Goal: Check status: Check status

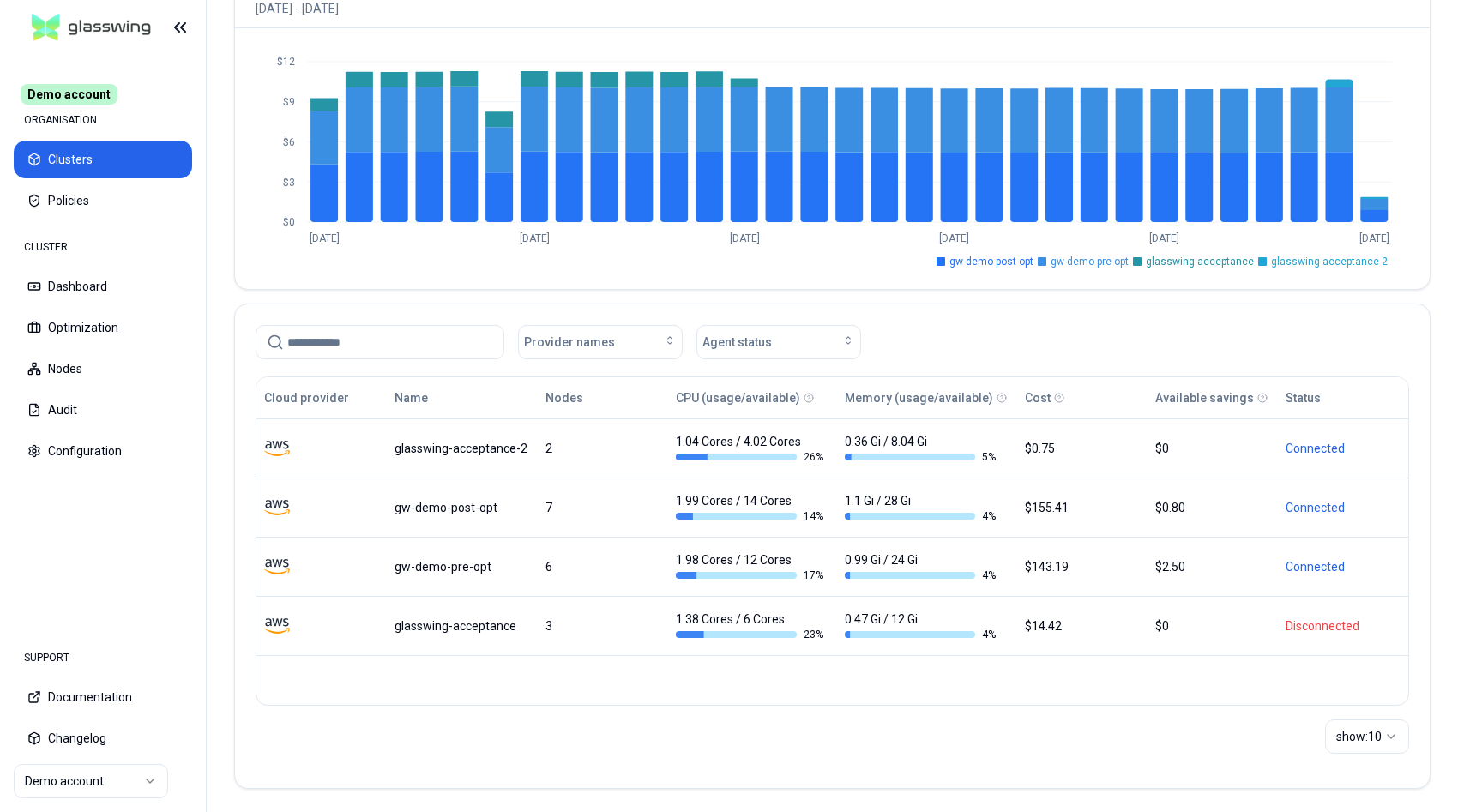
scroll to position [176, 0]
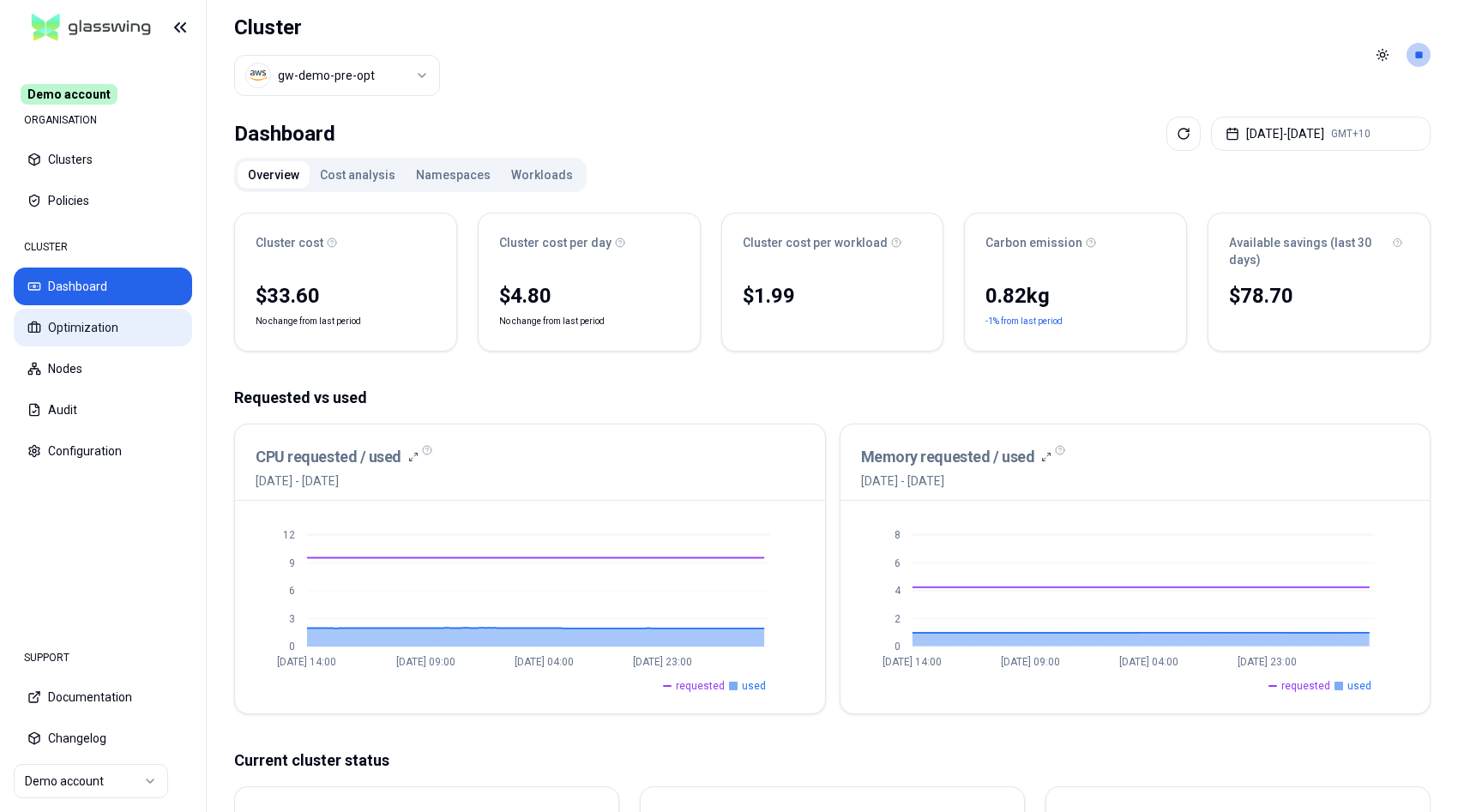
click at [86, 331] on button "Optimization" at bounding box center [103, 327] width 178 height 37
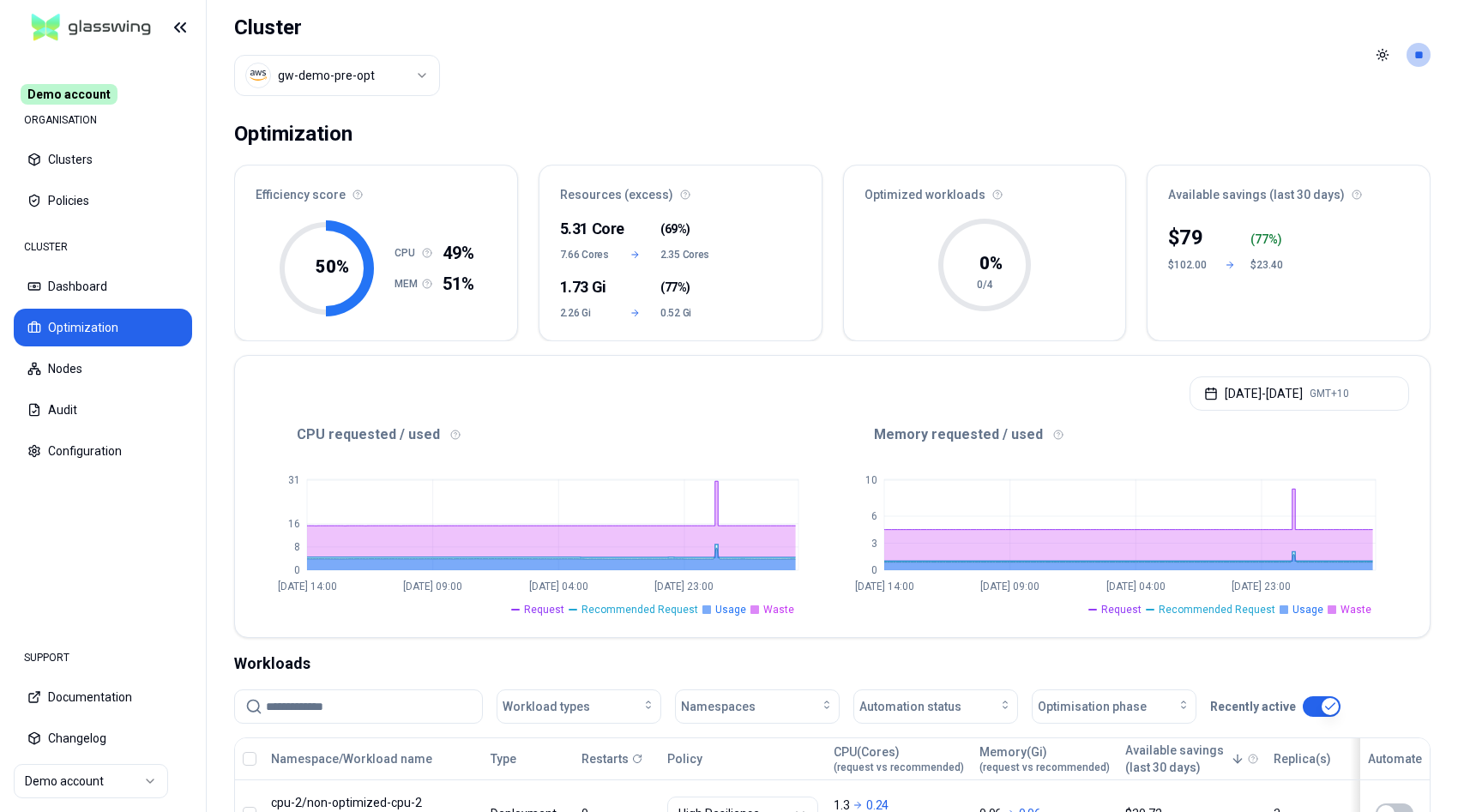
click at [128, 783] on html "Demo account ORGANISATION Clusters Policies CLUSTER Dashboard Optimization Node…" at bounding box center [729, 406] width 1458 height 812
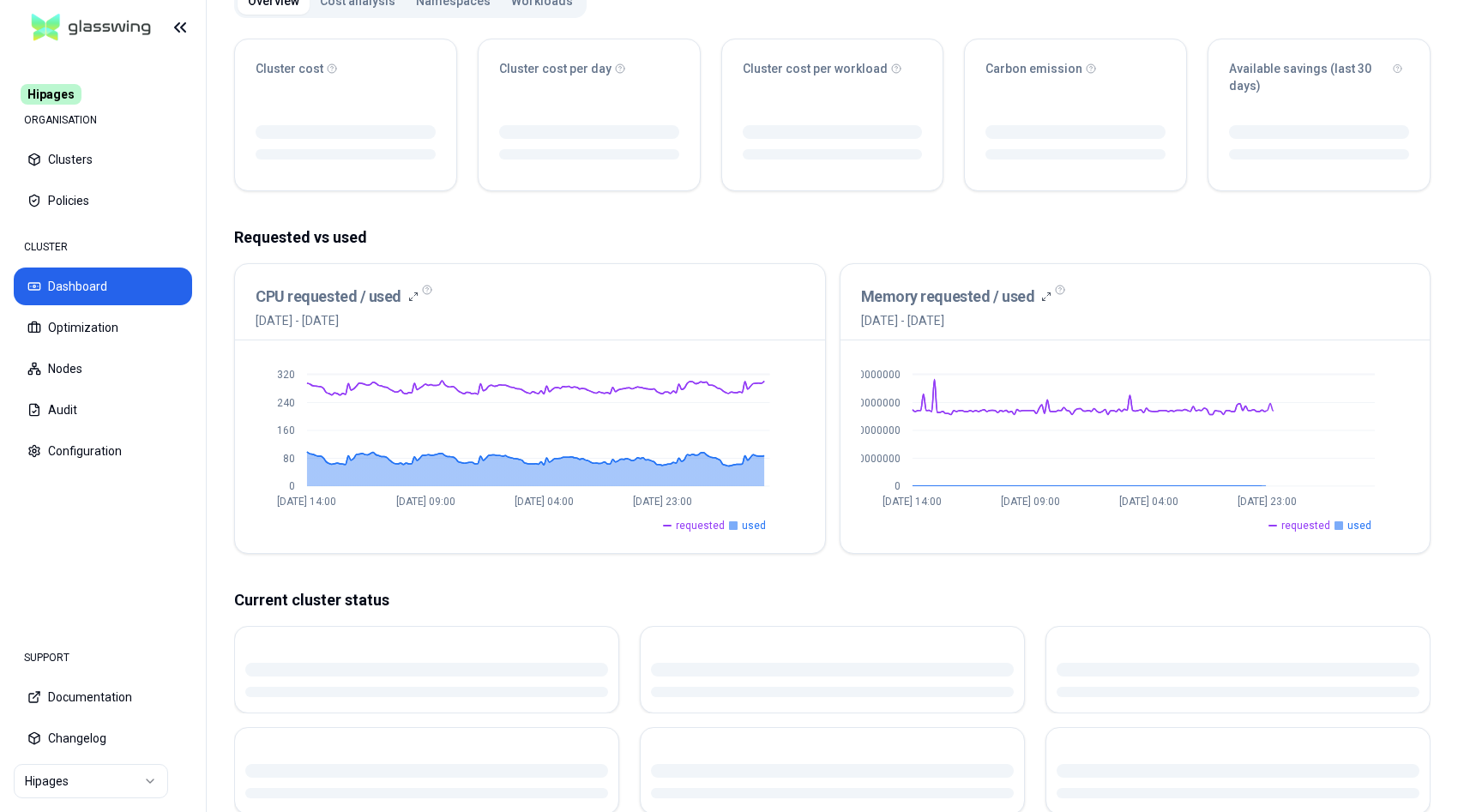
scroll to position [175, 0]
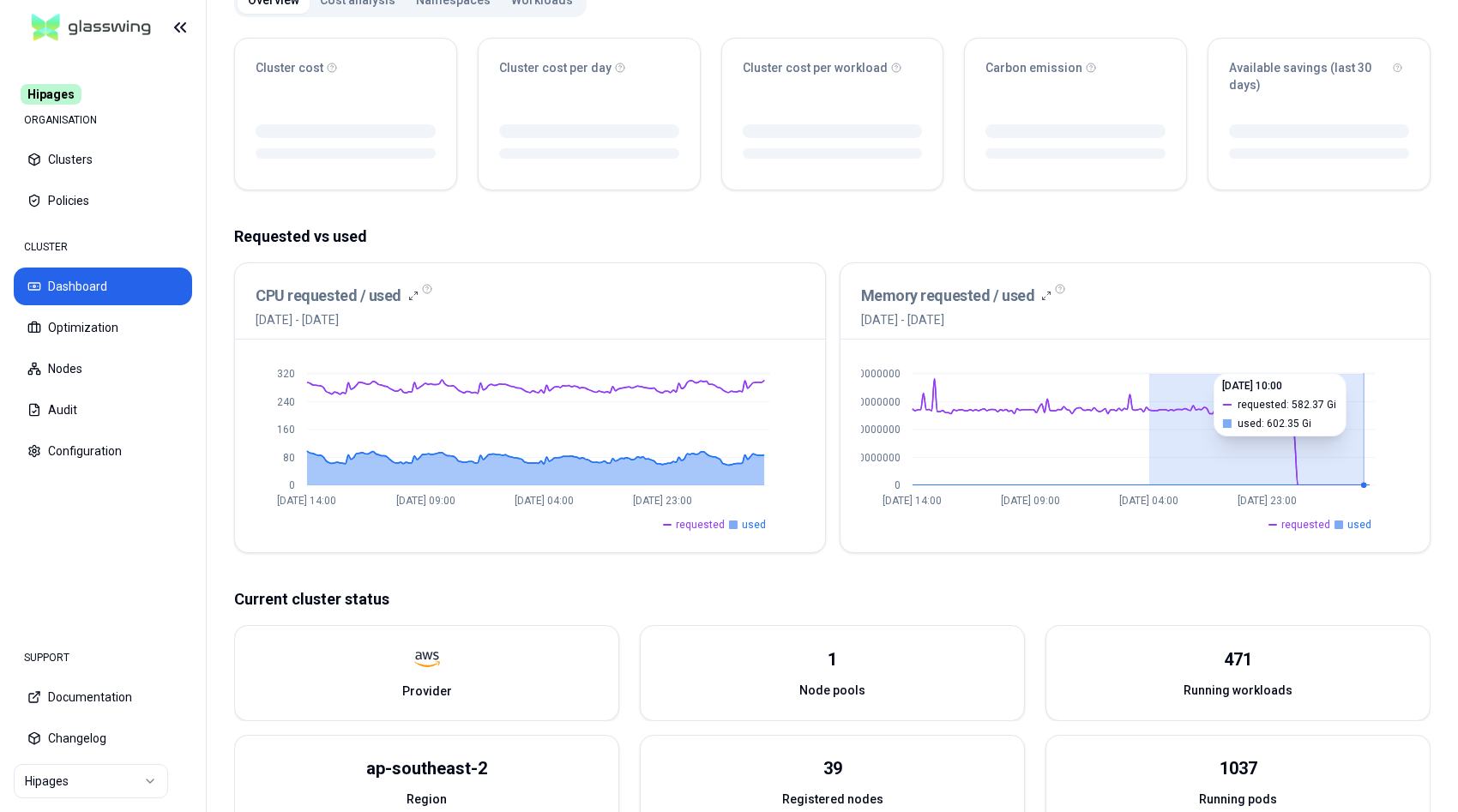
drag, startPoint x: 1164, startPoint y: 426, endPoint x: 1364, endPoint y: 431, distance: 200.1
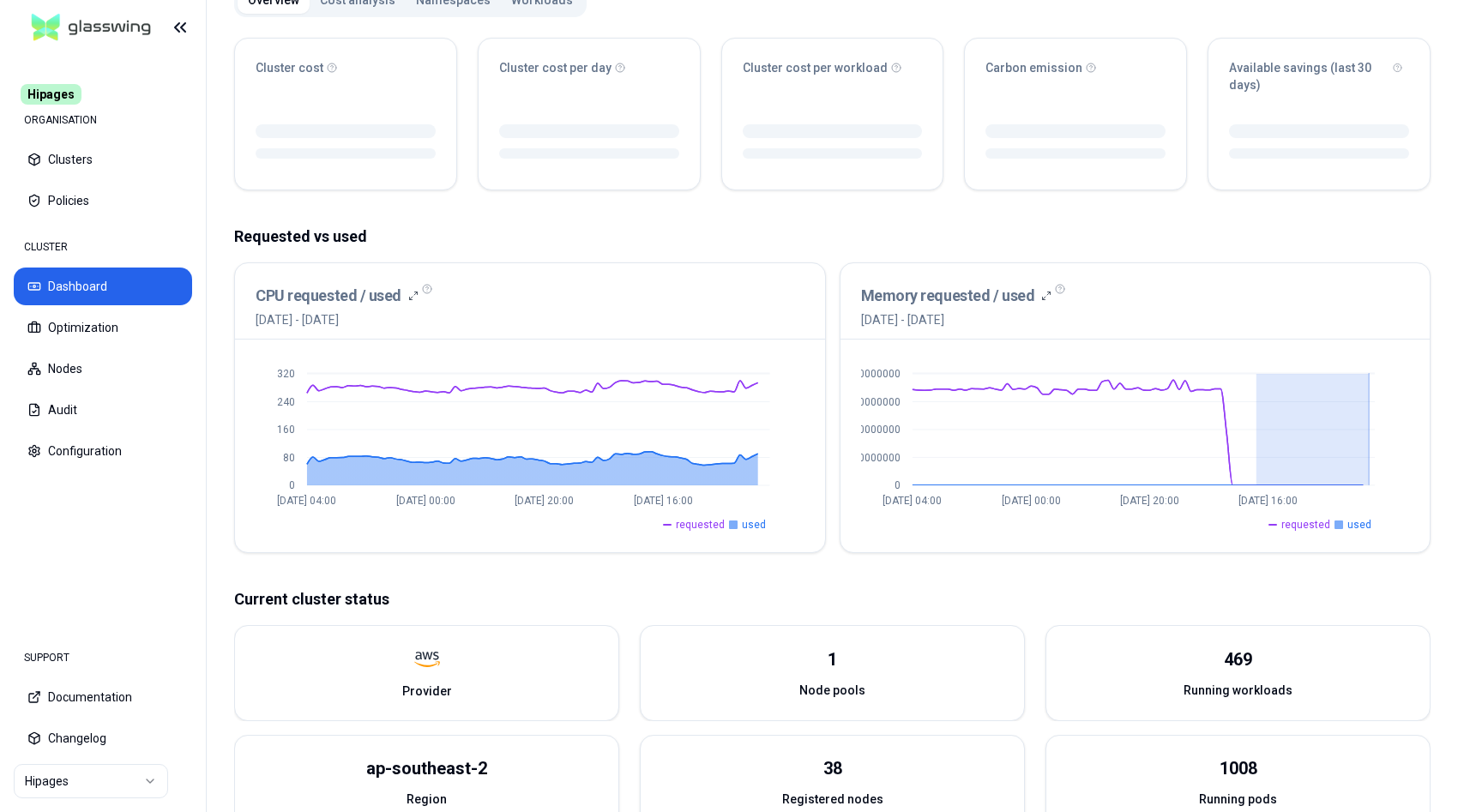
drag, startPoint x: 1257, startPoint y: 434, endPoint x: 1388, endPoint y: 434, distance: 131.0
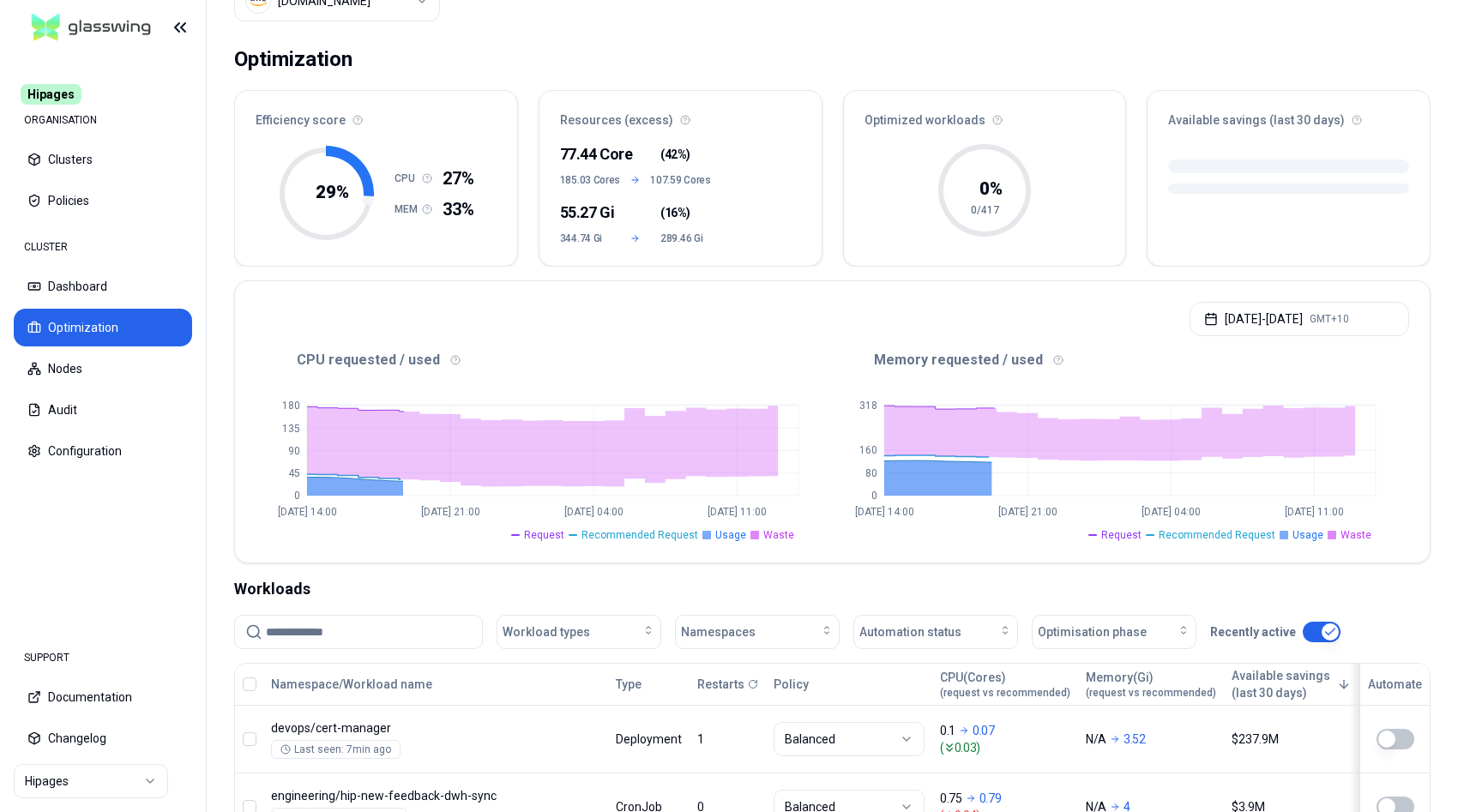
scroll to position [57, 0]
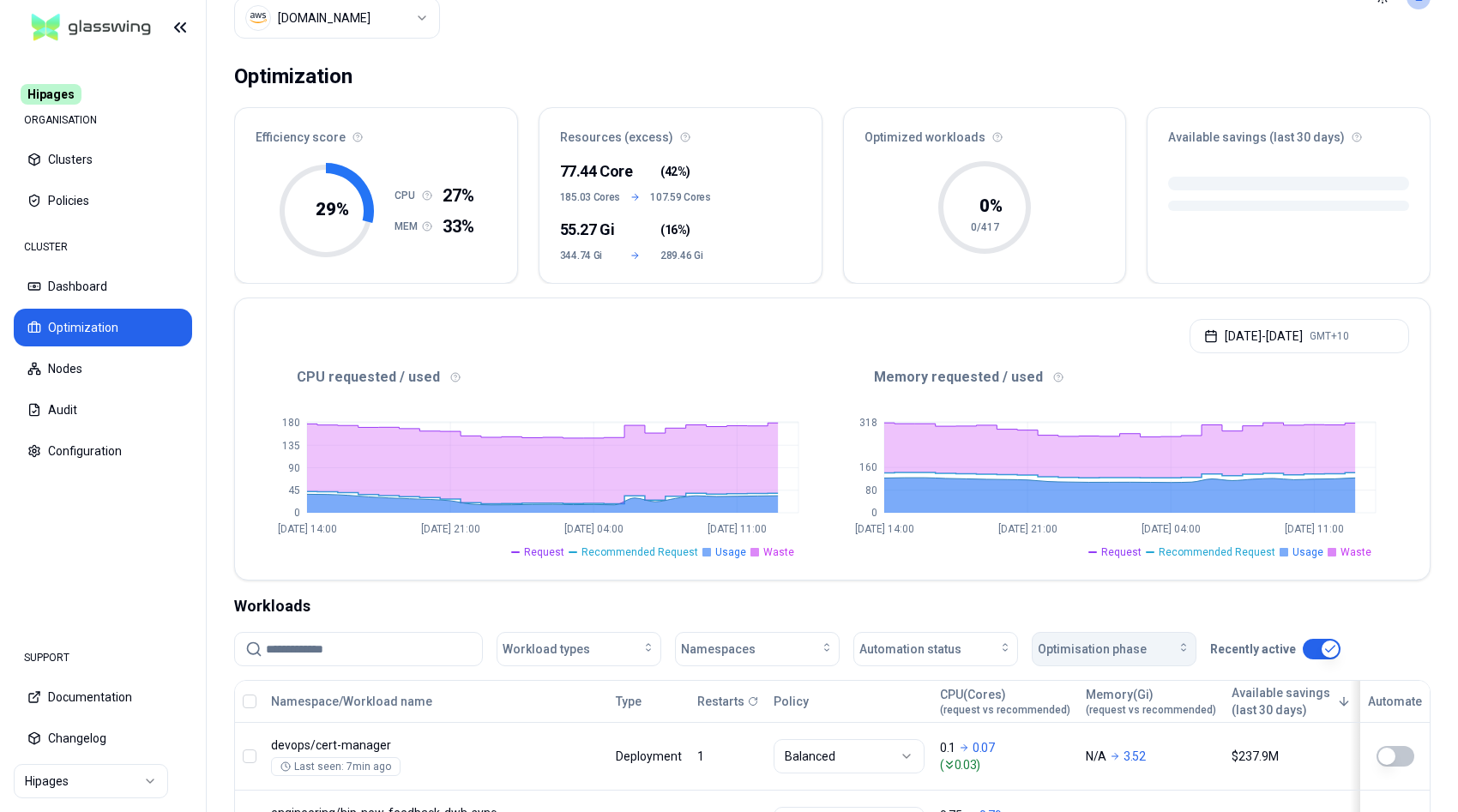
click at [1144, 646] on div "Optimisation phase" at bounding box center [1114, 648] width 152 height 17
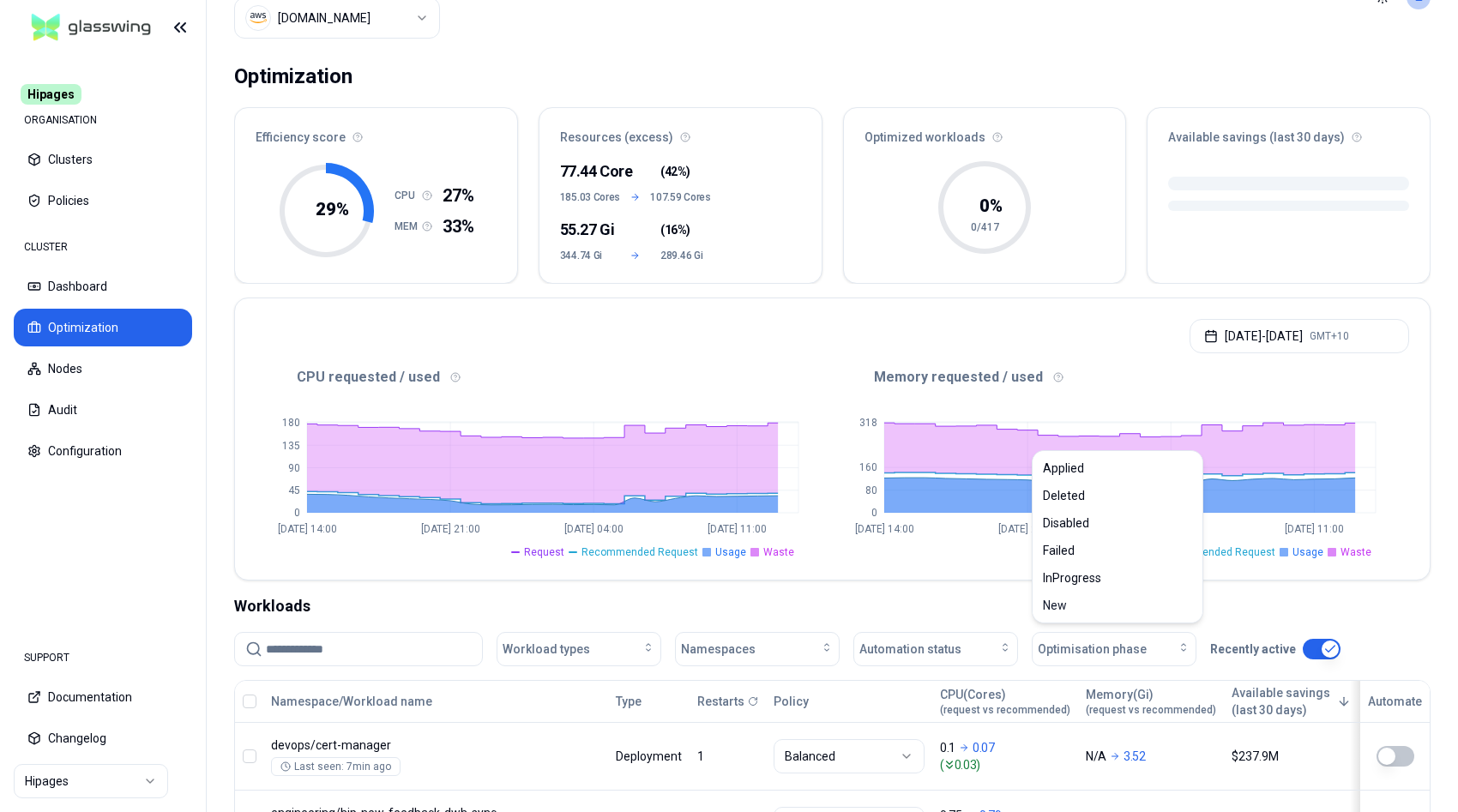
click at [904, 599] on div "Workloads" at bounding box center [833, 605] width 1197 height 24
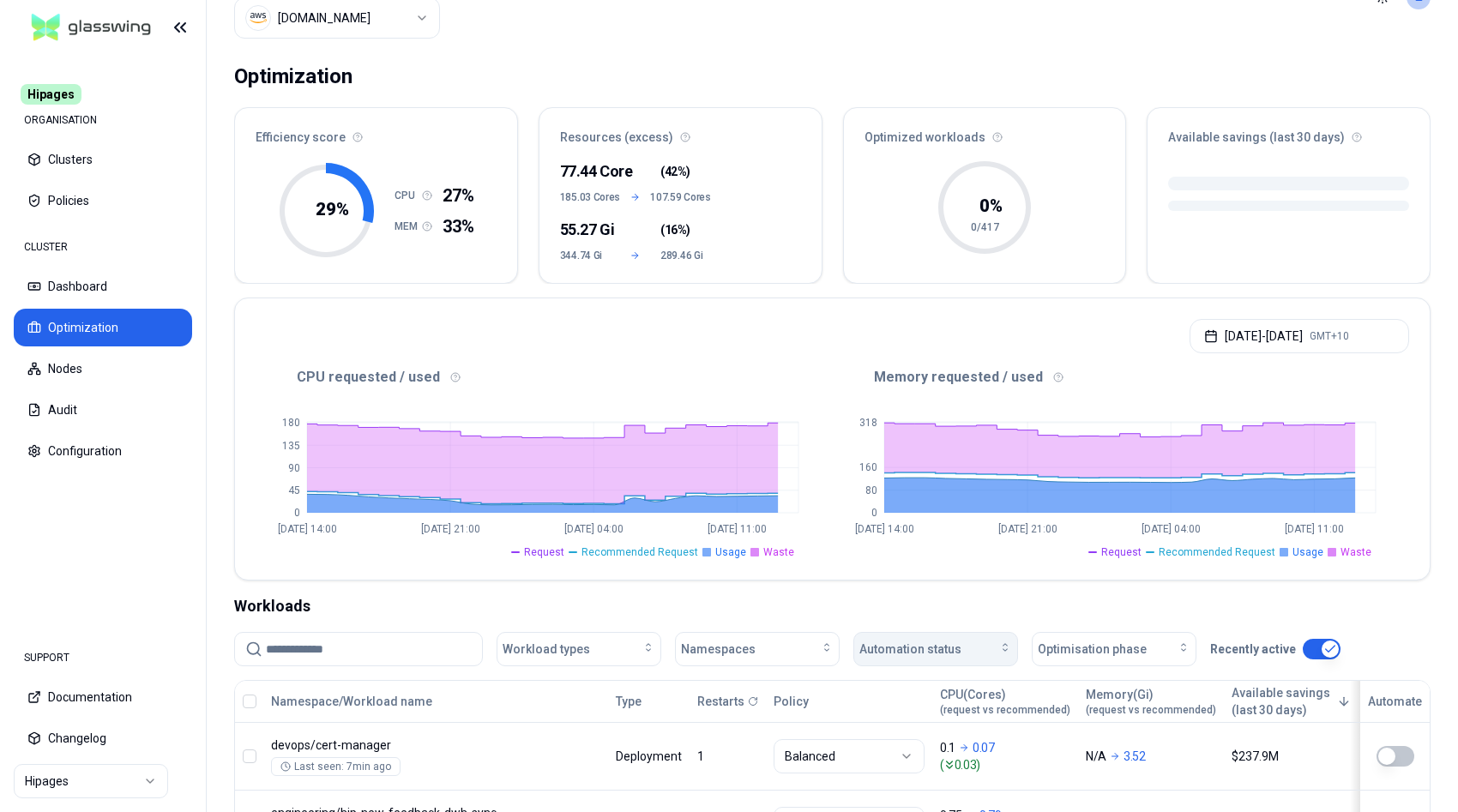
click at [931, 640] on span "Automation status" at bounding box center [910, 648] width 102 height 17
click at [925, 687] on div "on" at bounding box center [939, 682] width 163 height 28
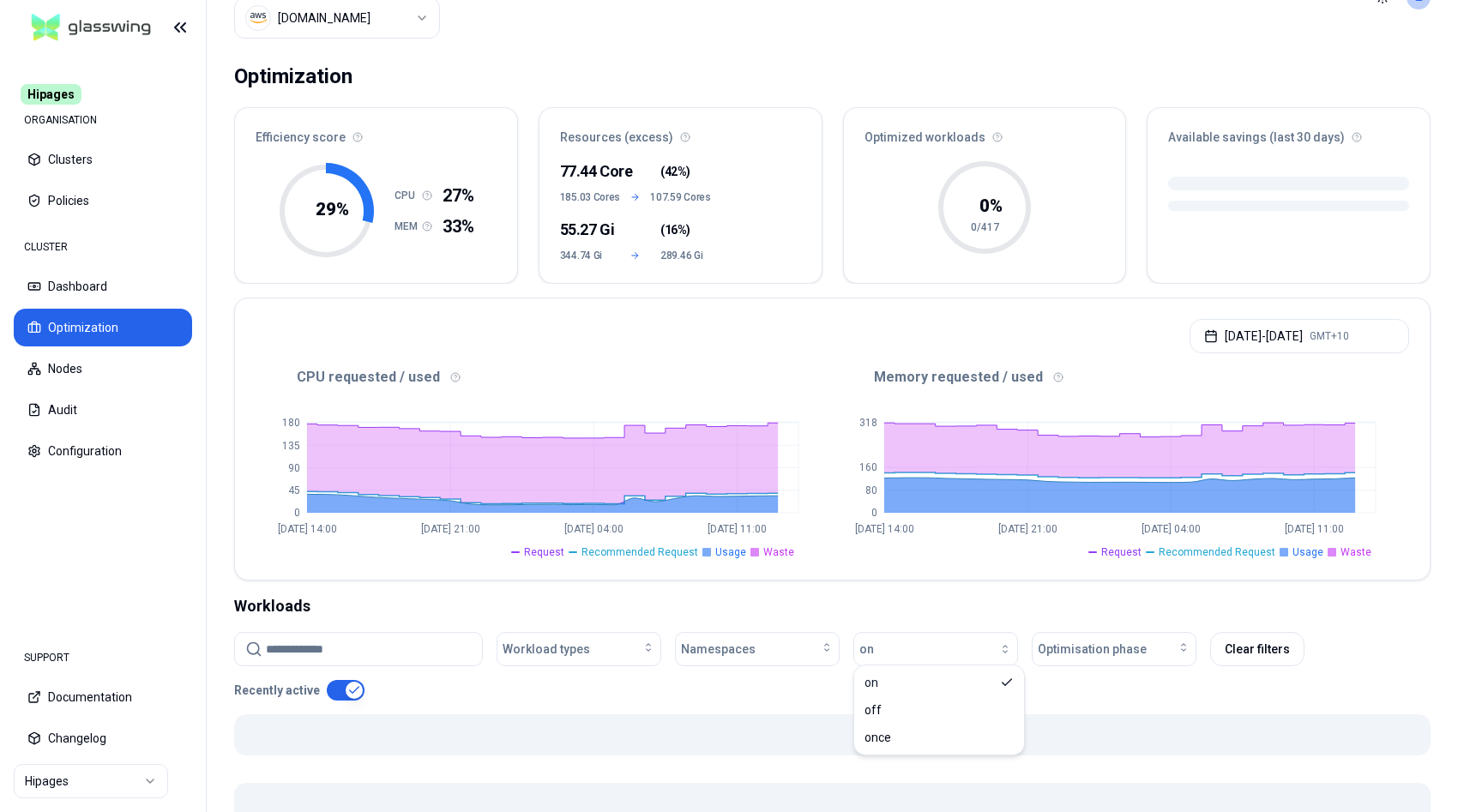
click at [920, 594] on div "Workloads" at bounding box center [833, 605] width 1197 height 24
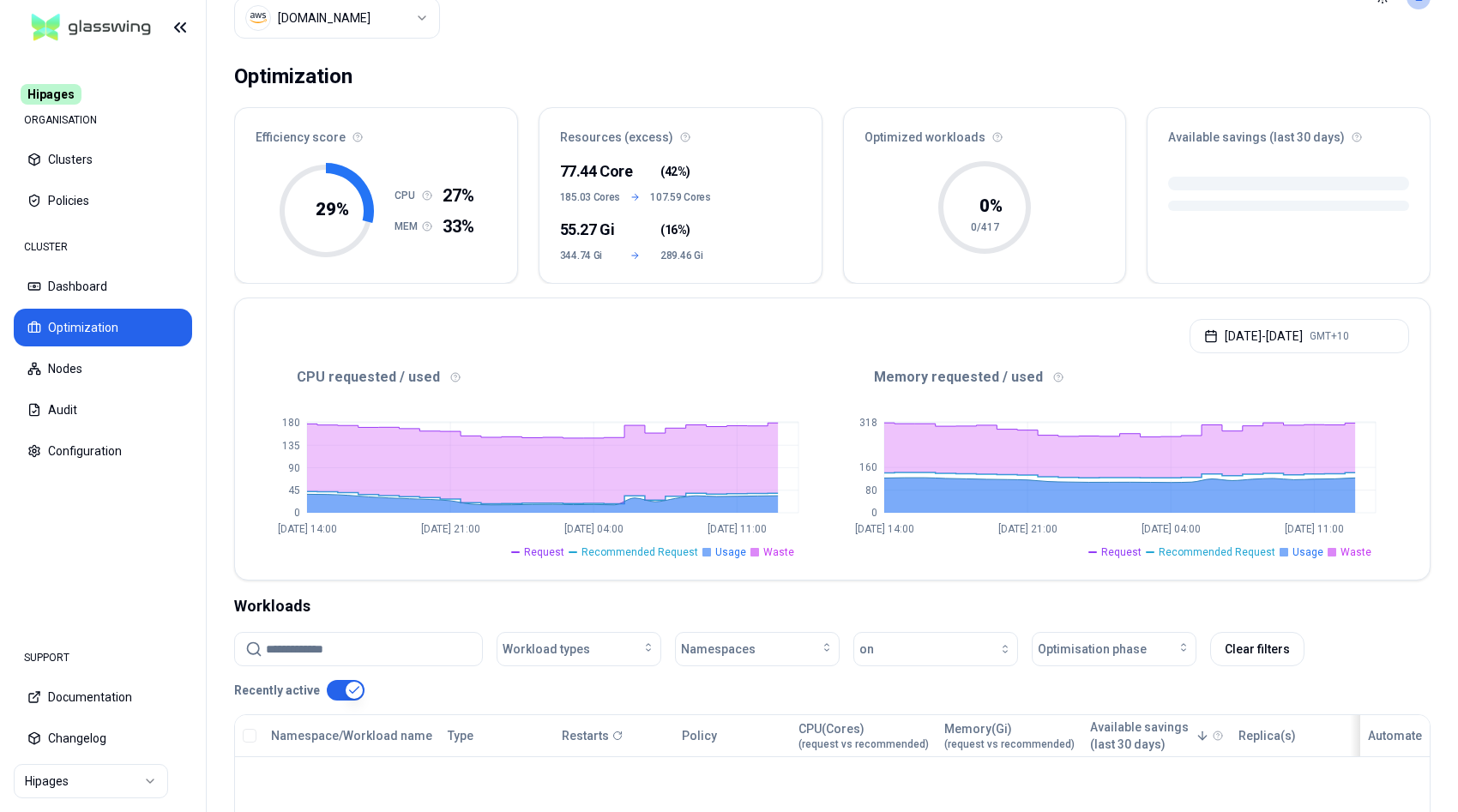
scroll to position [320, 0]
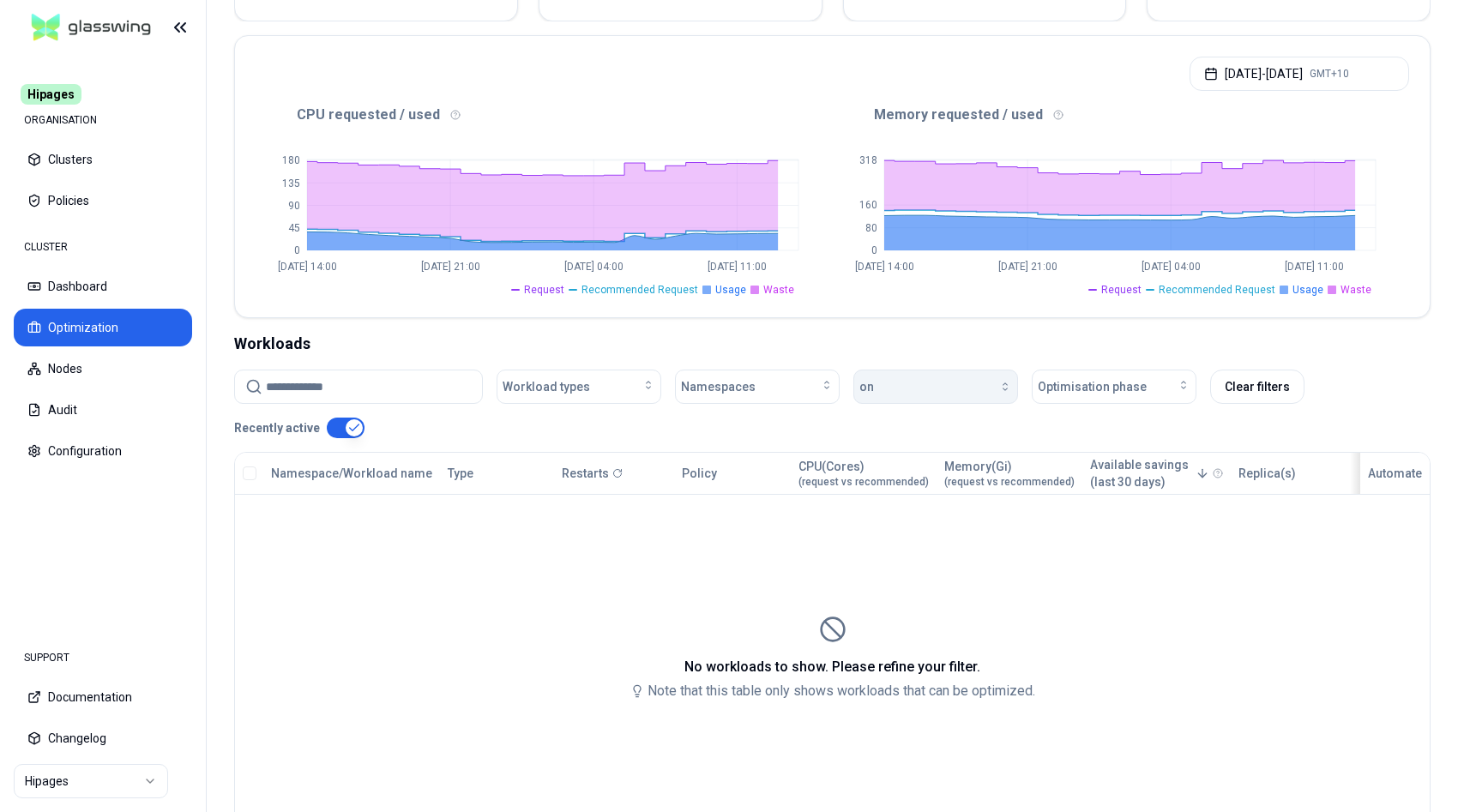
click at [961, 380] on div "button" at bounding box center [943, 386] width 138 height 13
click at [1132, 391] on button "Optimisation phase" at bounding box center [1114, 386] width 165 height 34
click at [963, 380] on div "button" at bounding box center [943, 386] width 138 height 13
click at [1149, 390] on button "Optimisation phase" at bounding box center [1114, 386] width 165 height 34
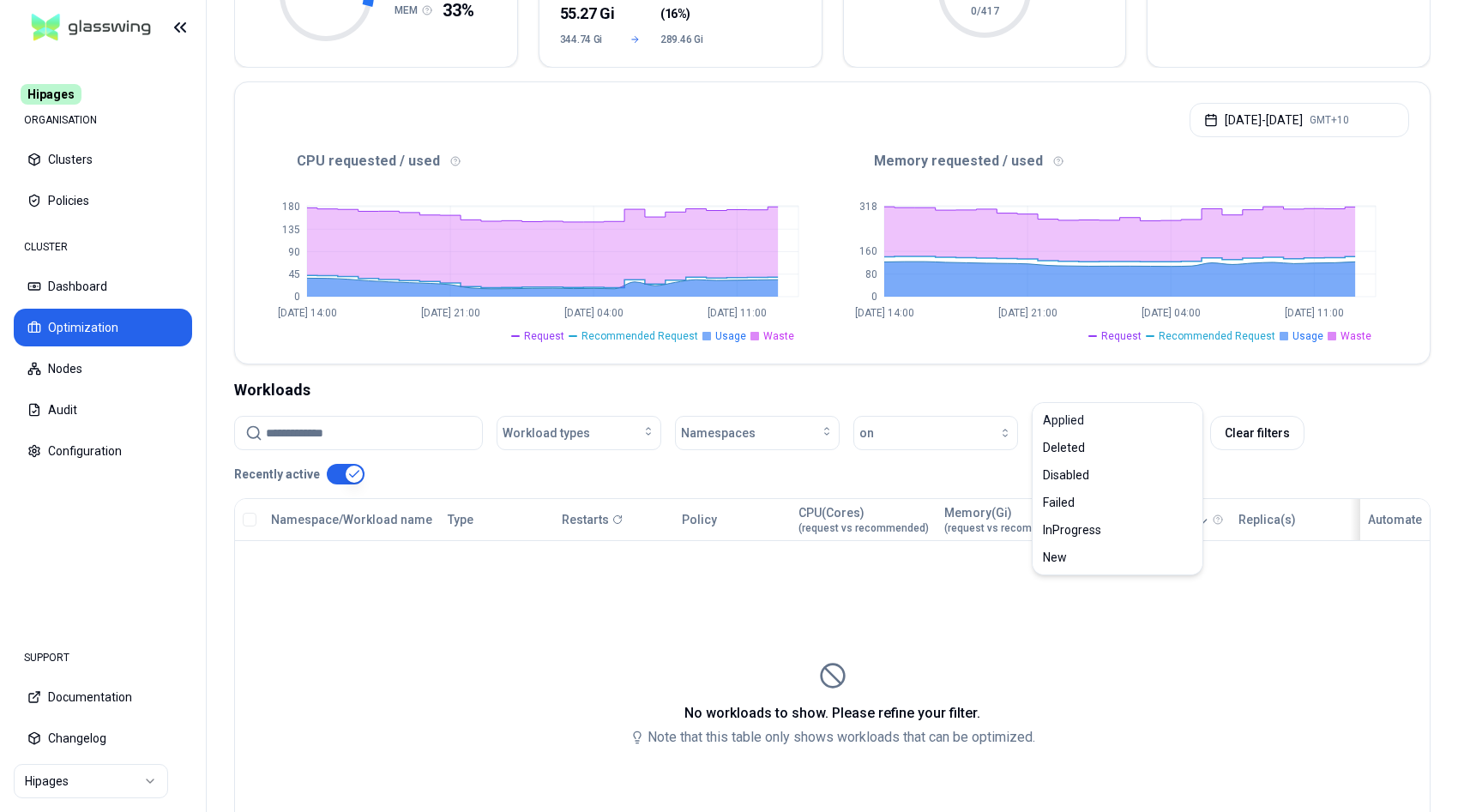
scroll to position [366, 0]
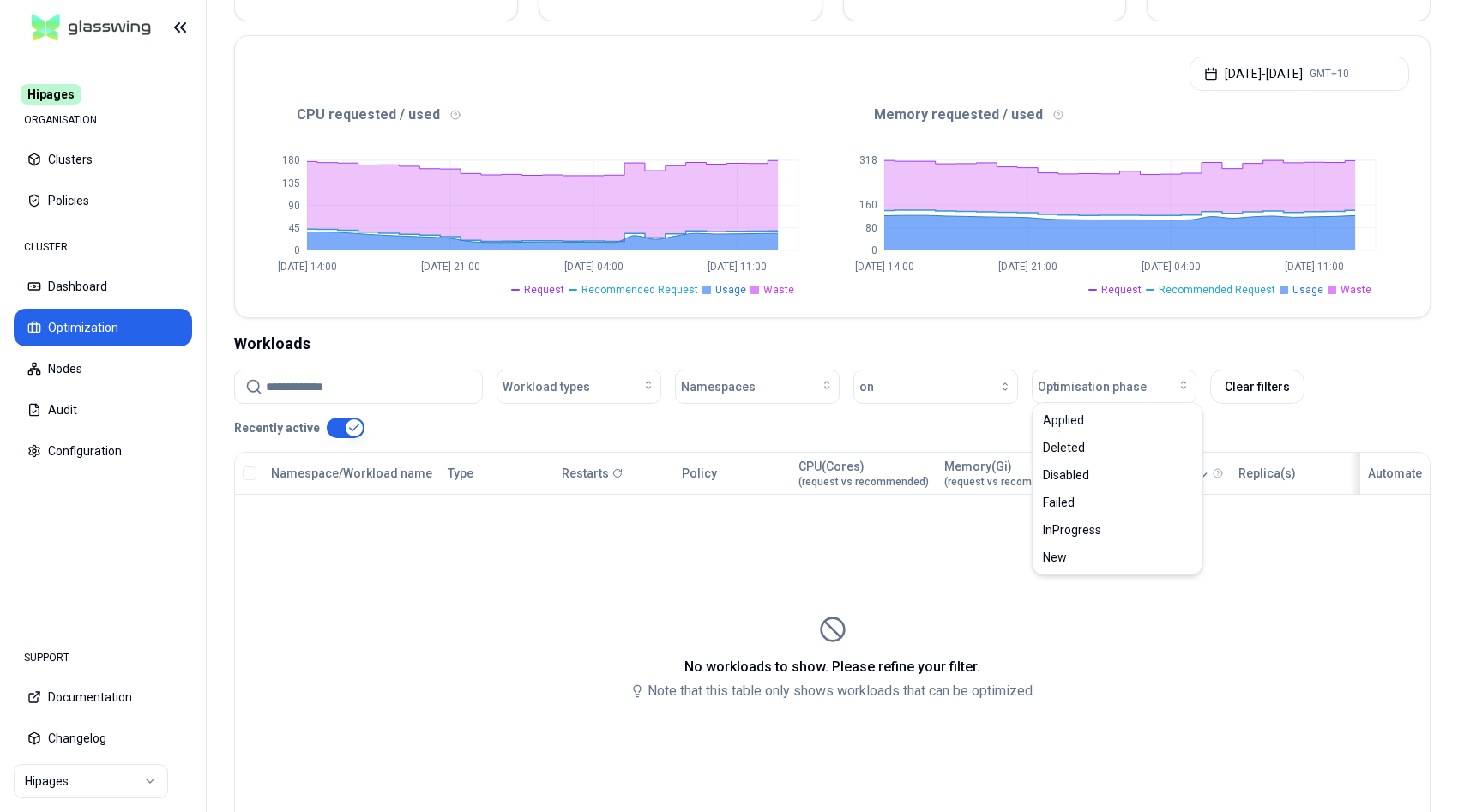
click at [1299, 344] on div "Workloads" at bounding box center [833, 343] width 1197 height 24
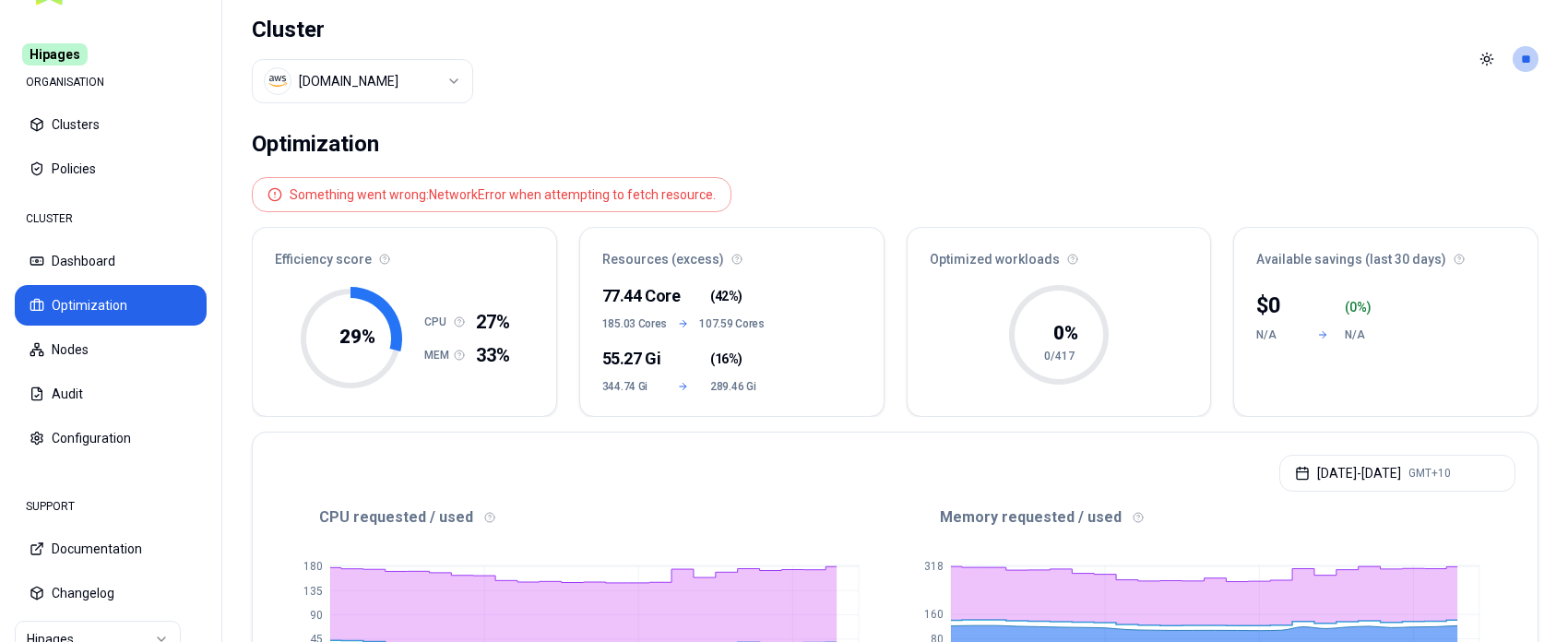
scroll to position [423, 0]
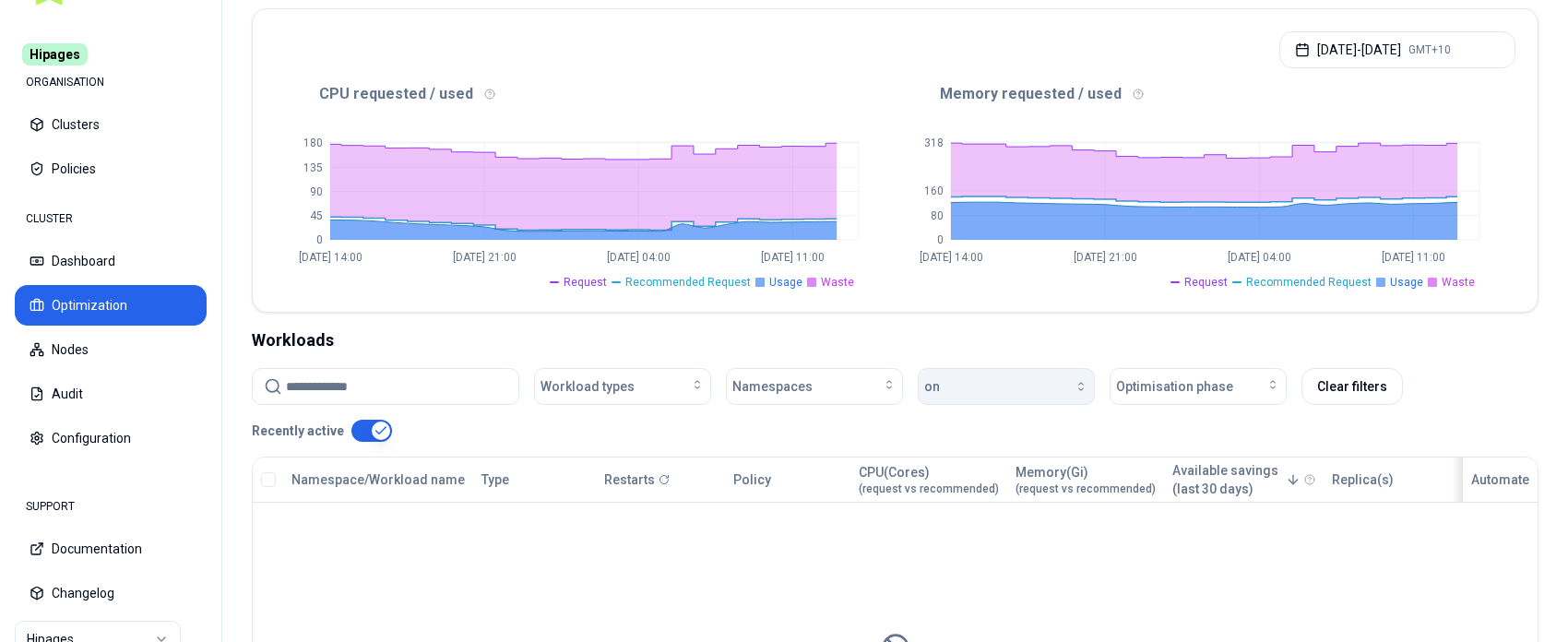
click at [1035, 379] on div "button" at bounding box center [1014, 386] width 149 height 14
click at [1348, 375] on button "Clear filters" at bounding box center [1352, 387] width 102 height 36
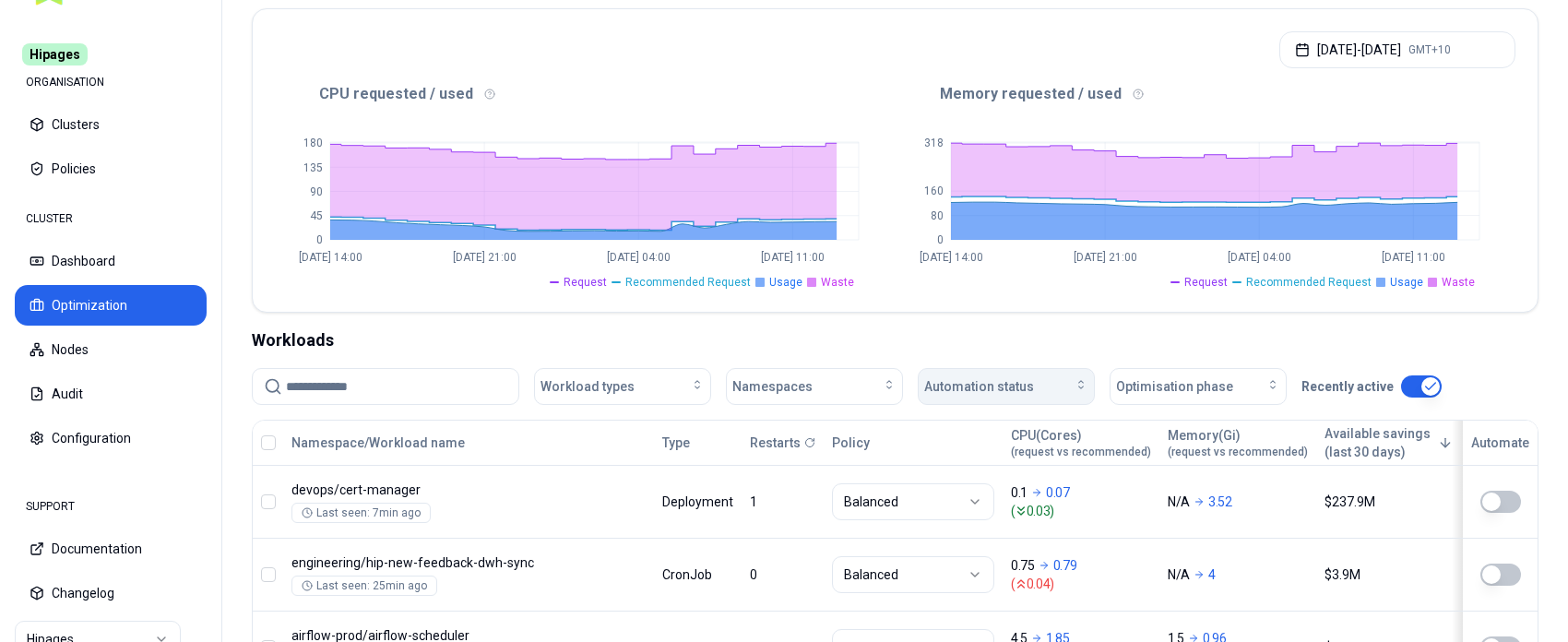
click at [1051, 381] on div "Automation status" at bounding box center [1006, 386] width 164 height 18
click at [1021, 427] on div "on" at bounding box center [1010, 422] width 176 height 30
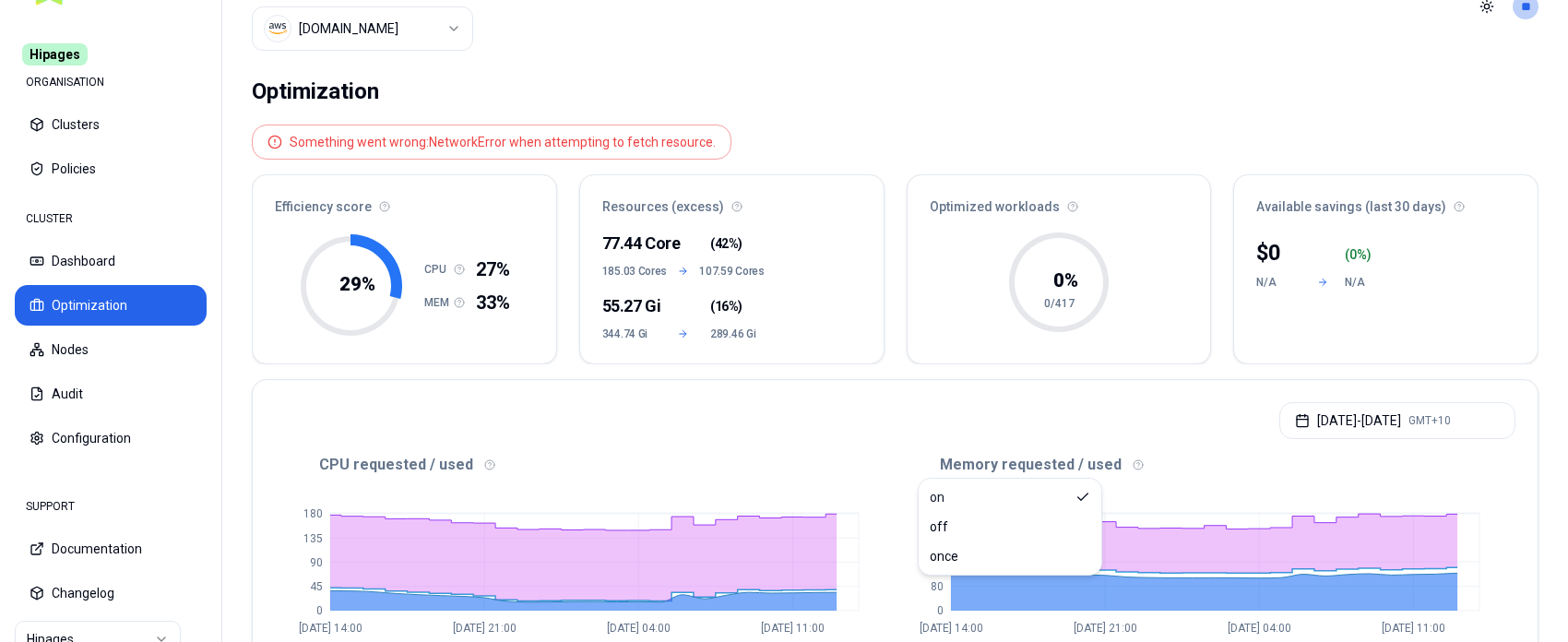
scroll to position [0, 0]
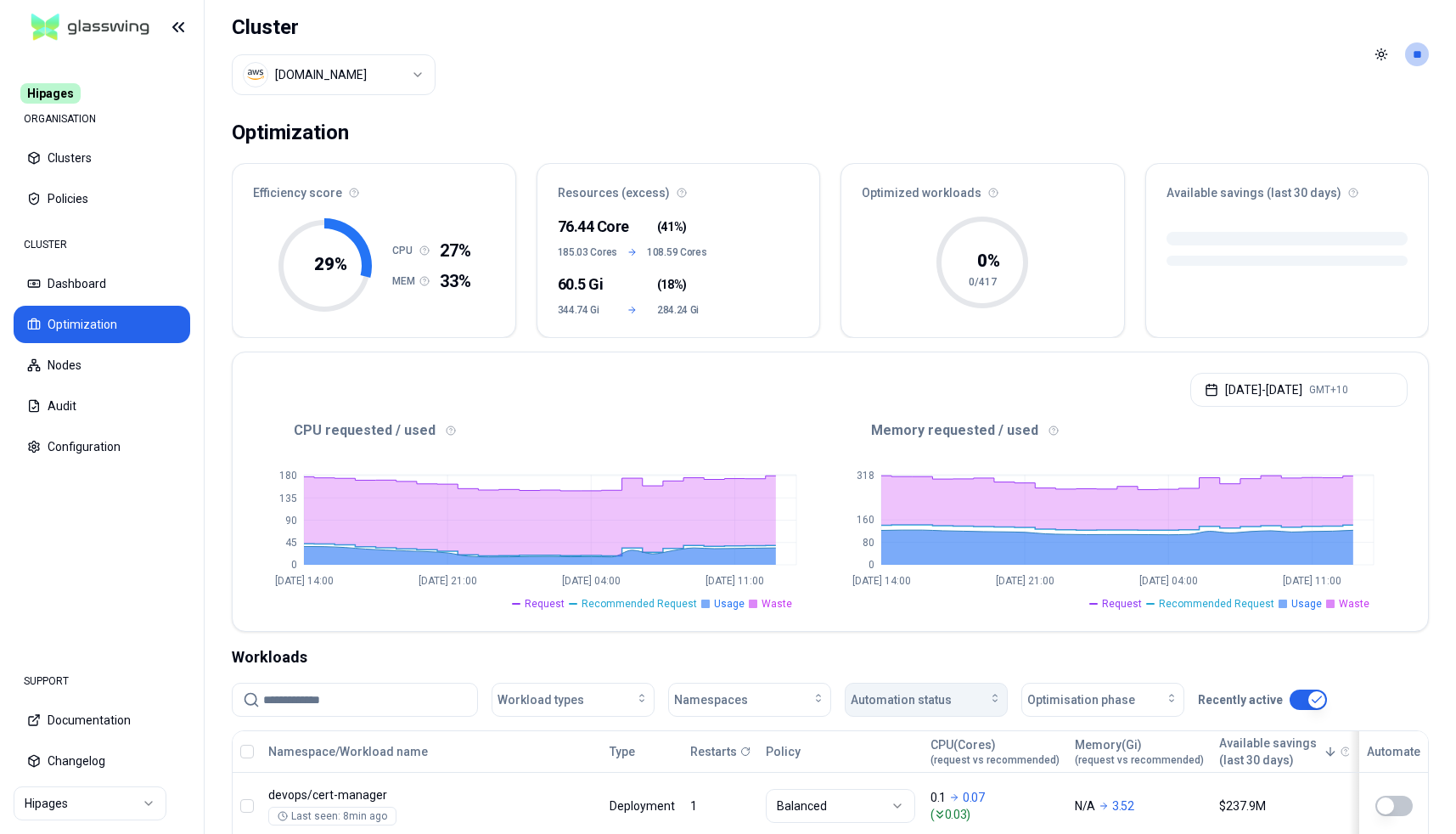
click at [942, 590] on span "Automation status" at bounding box center [902, 700] width 101 height 17
click at [933, 590] on div "on" at bounding box center [930, 733] width 162 height 27
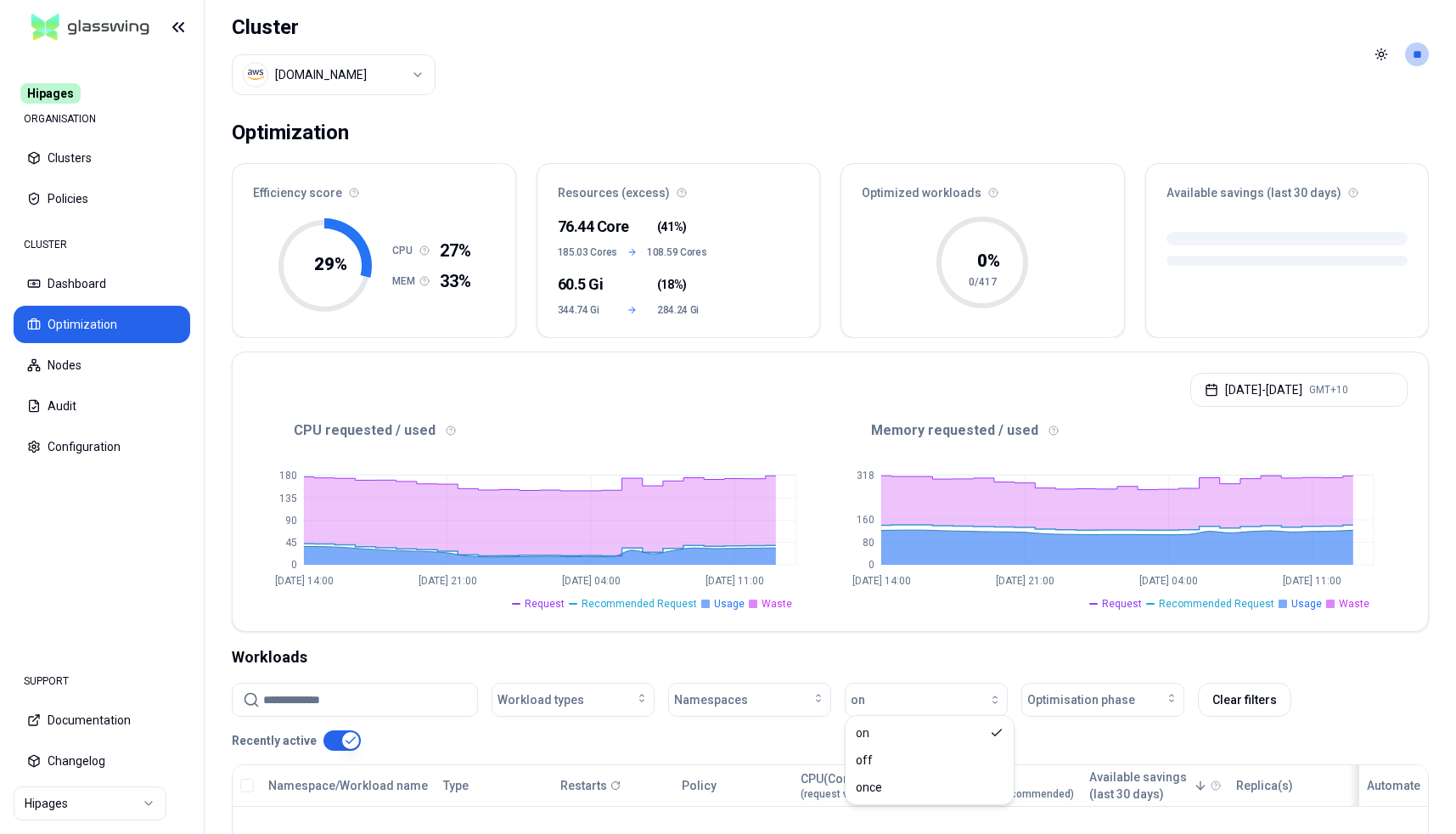
click at [939, 590] on div "CPU requested / used 0 45 90 135 180 Sep 22 14:00 Sep 22 21:00 Sep 23 04:00 Sep…" at bounding box center [830, 524] width 1196 height 214
click at [1105, 590] on span "Optimisation phase" at bounding box center [1082, 700] width 108 height 17
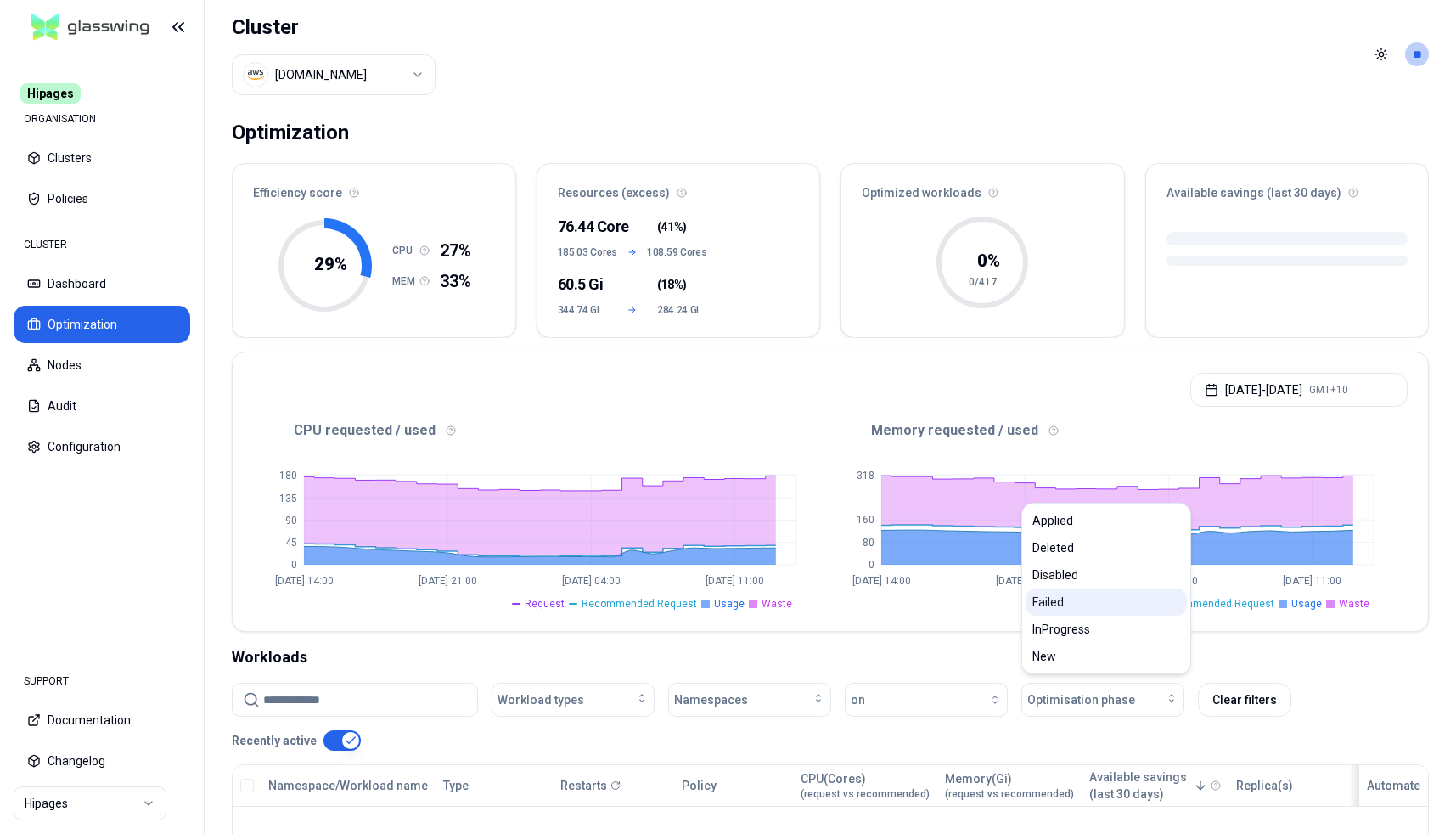
click at [1101, 590] on div "Failed" at bounding box center [1106, 602] width 162 height 27
click at [915, 590] on div "Optimization Efficiency score 29 % CPU 27% MEM 33% Resources (excess) 76.44 Cor…" at bounding box center [831, 665] width 1252 height 1114
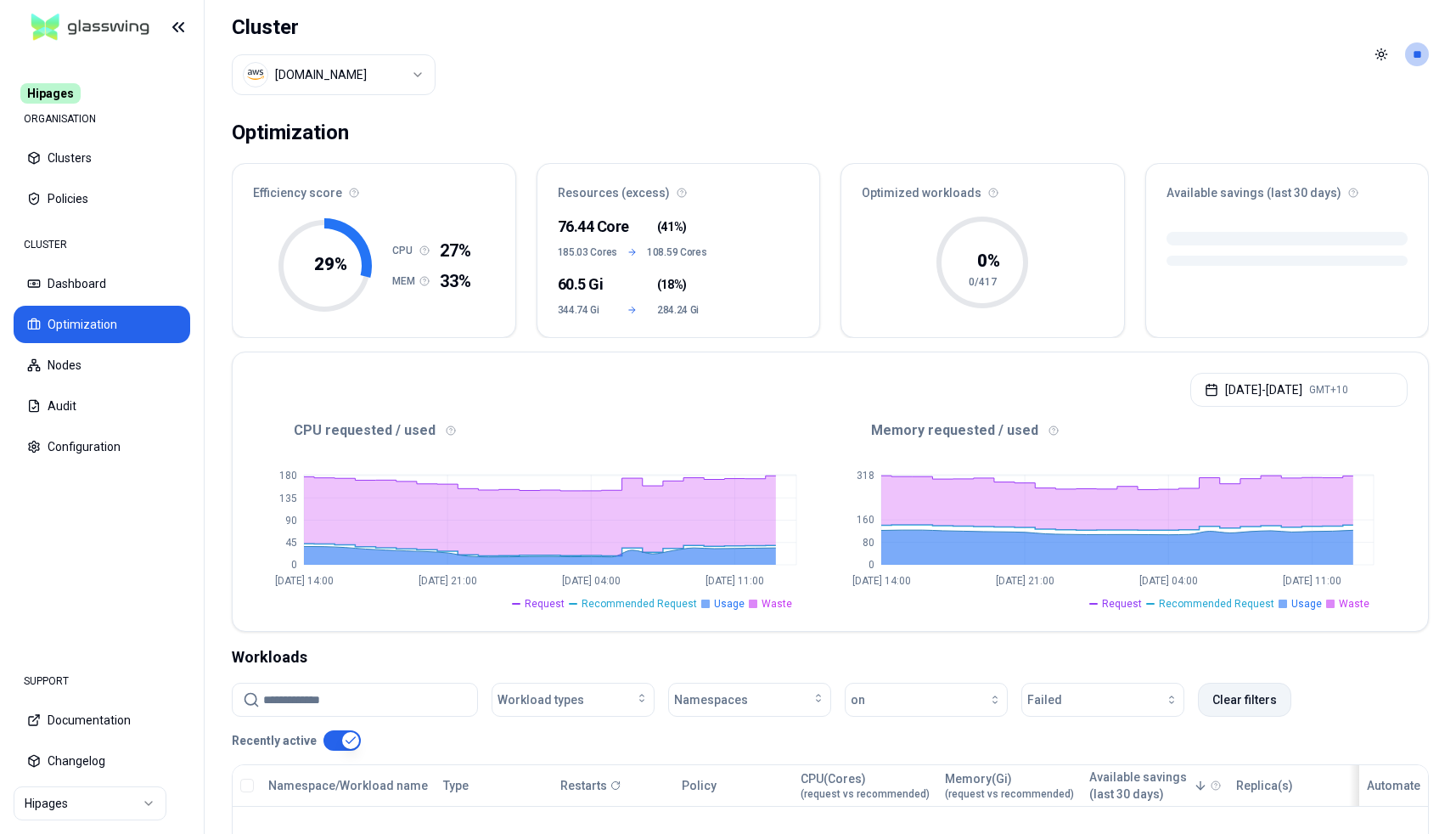
click at [1227, 590] on button "Clear filters" at bounding box center [1245, 700] width 94 height 34
